Goal: Book appointment/travel/reservation

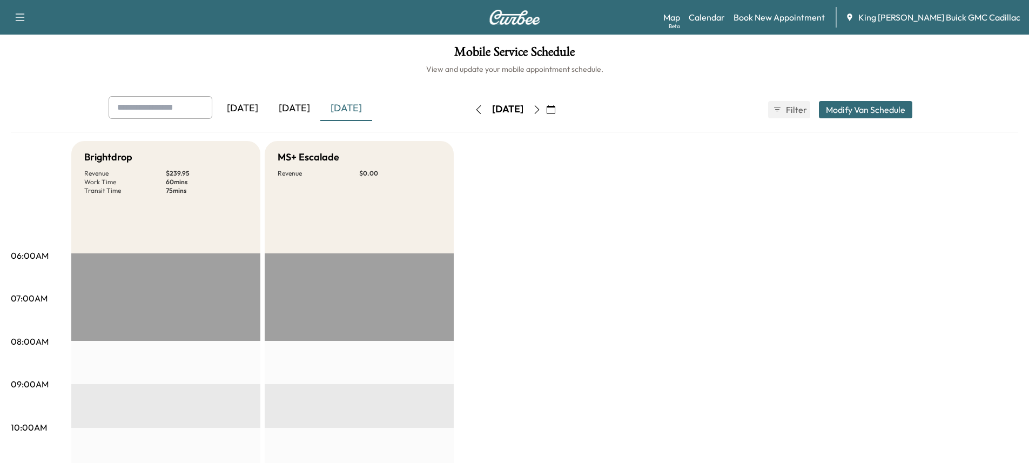
click at [546, 109] on button "button" at bounding box center [537, 109] width 18 height 17
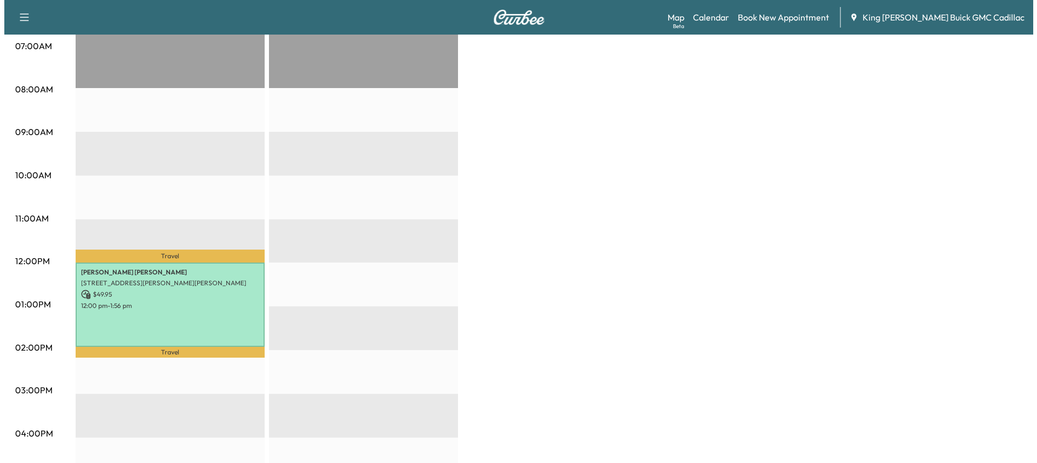
scroll to position [324, 0]
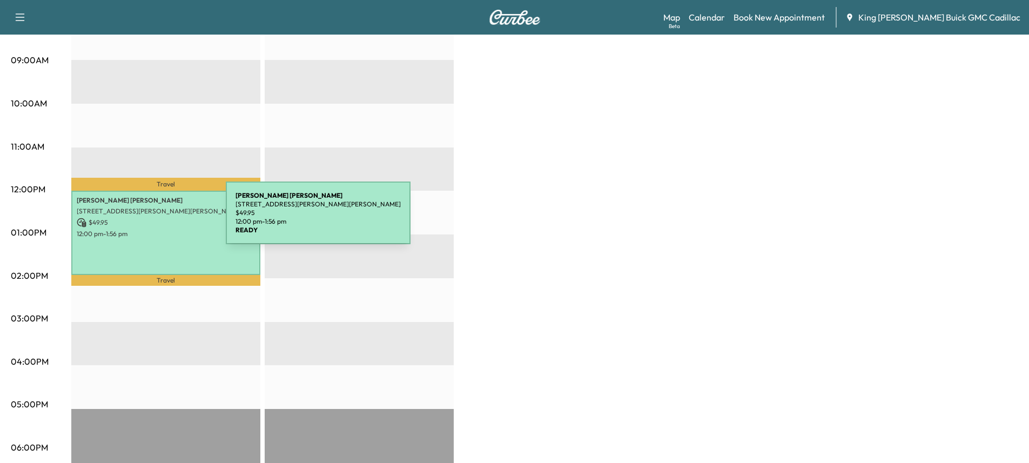
click at [145, 219] on p "$ 49.95" at bounding box center [166, 223] width 178 height 10
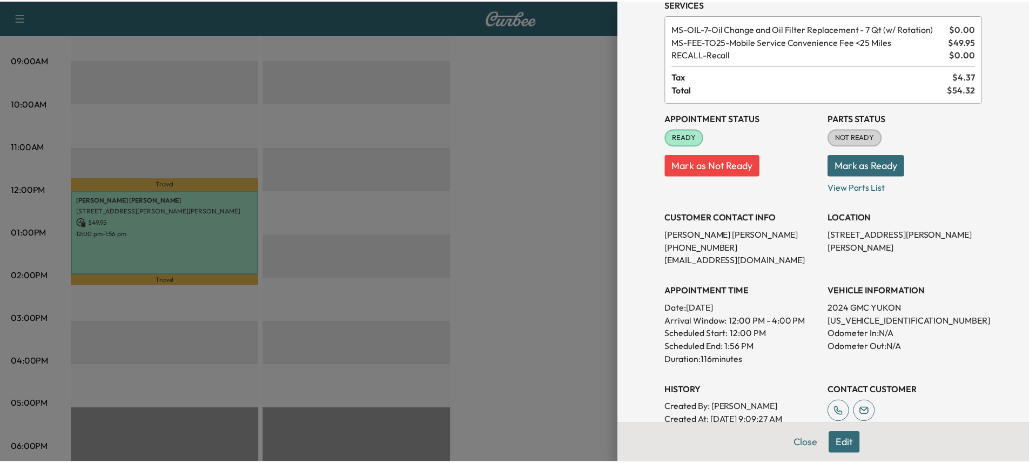
scroll to position [0, 0]
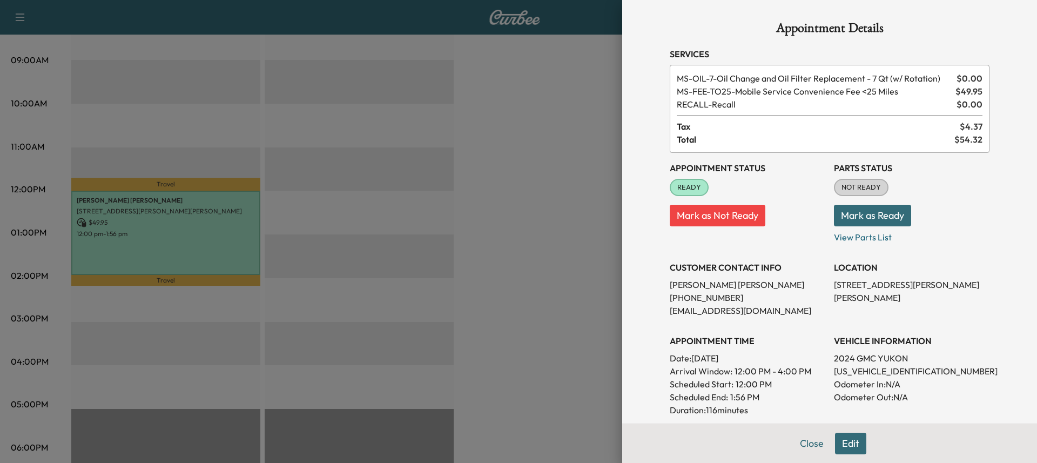
drag, startPoint x: 561, startPoint y: 125, endPoint x: 562, endPoint y: 143, distance: 17.8
click at [560, 124] on div at bounding box center [518, 231] width 1037 height 463
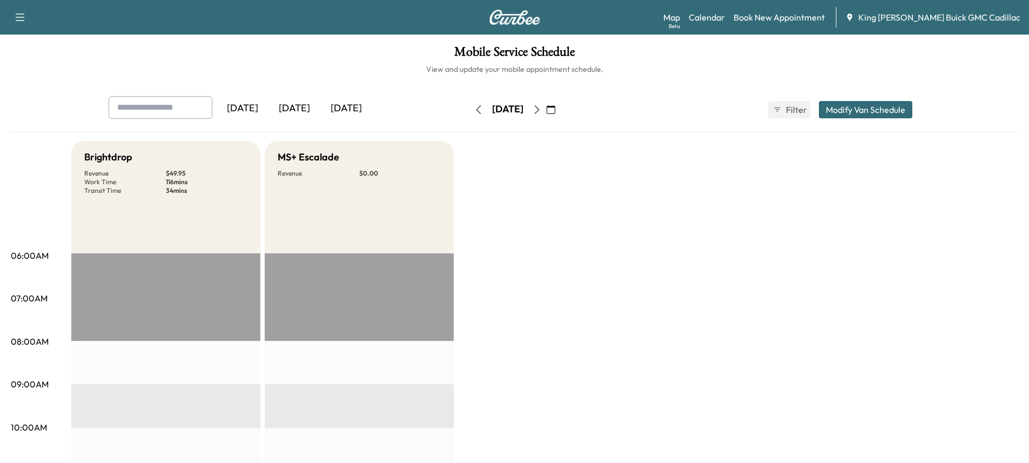
click at [555, 110] on icon "button" at bounding box center [551, 109] width 9 height 9
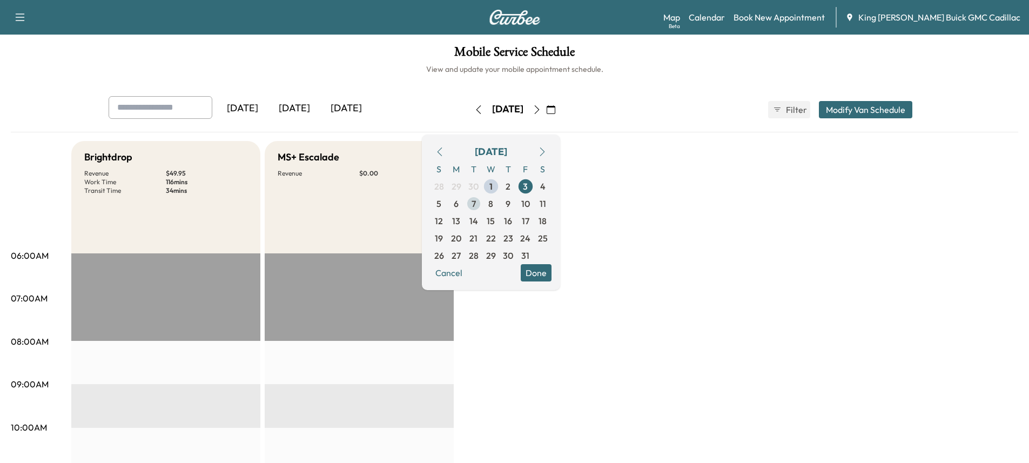
click at [476, 203] on span "7" at bounding box center [473, 203] width 4 height 13
click at [173, 221] on div "Brightdrop Revenue $ 0.00" at bounding box center [165, 197] width 189 height 112
click at [177, 219] on div "Brightdrop Revenue $ 0.00" at bounding box center [165, 197] width 189 height 112
